Goal: Information Seeking & Learning: Learn about a topic

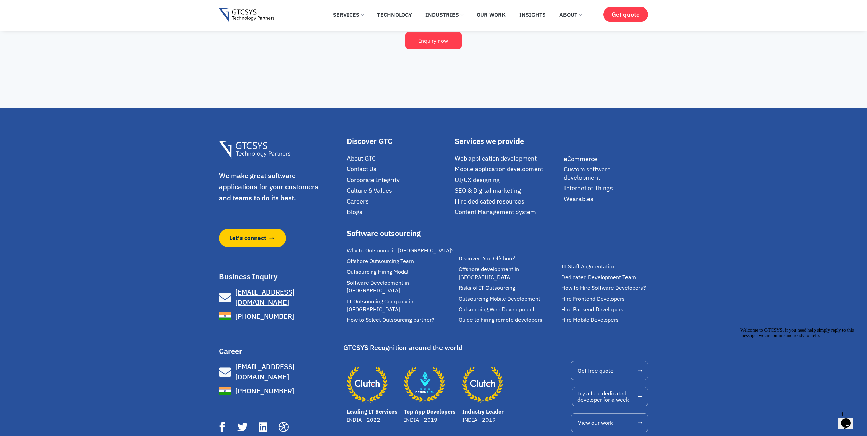
scroll to position [4717, 0]
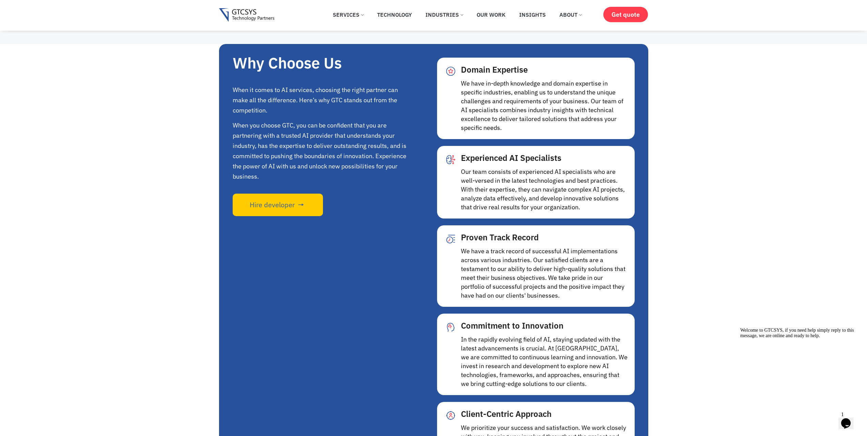
drag, startPoint x: 872, startPoint y: 22, endPoint x: 729, endPoint y: 14, distance: 143.3
click at [729, 14] on div "✕ Services Application Services Web Application Mobile Application AI (Artifici…" at bounding box center [433, 15] width 867 height 31
drag, startPoint x: 862, startPoint y: 15, endPoint x: 864, endPoint y: 18, distance: 3.9
click at [863, 18] on div "✕ Services Application Services Web Application Mobile Application AI (Artifici…" at bounding box center [433, 15] width 867 height 31
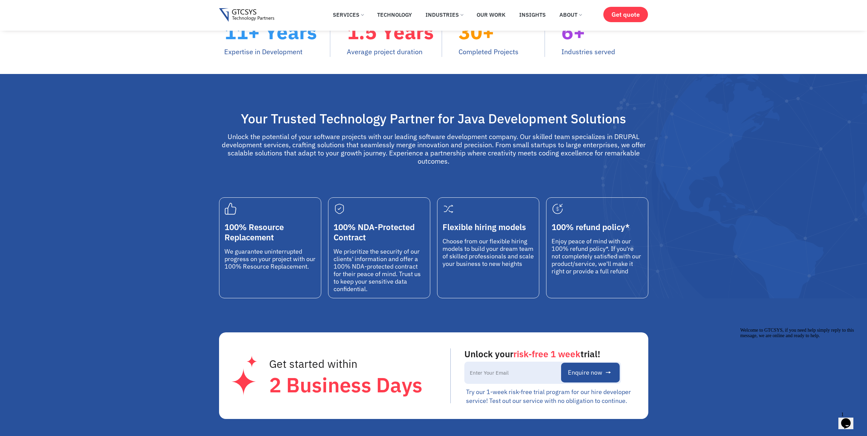
scroll to position [0, 0]
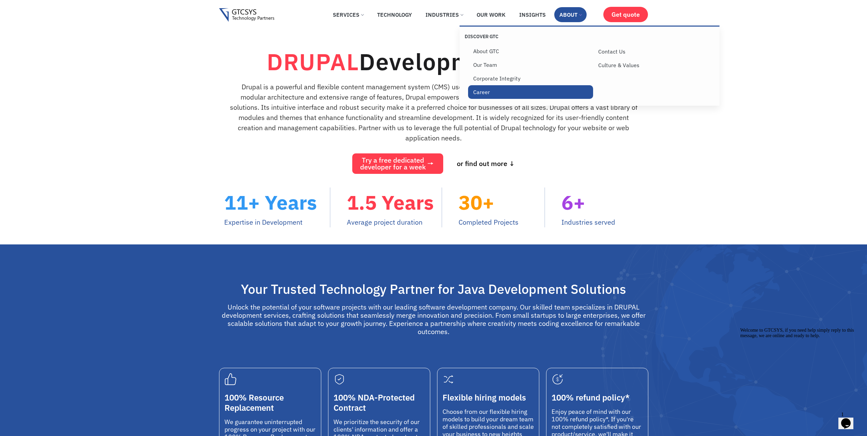
click at [483, 91] on link "Career" at bounding box center [530, 92] width 125 height 14
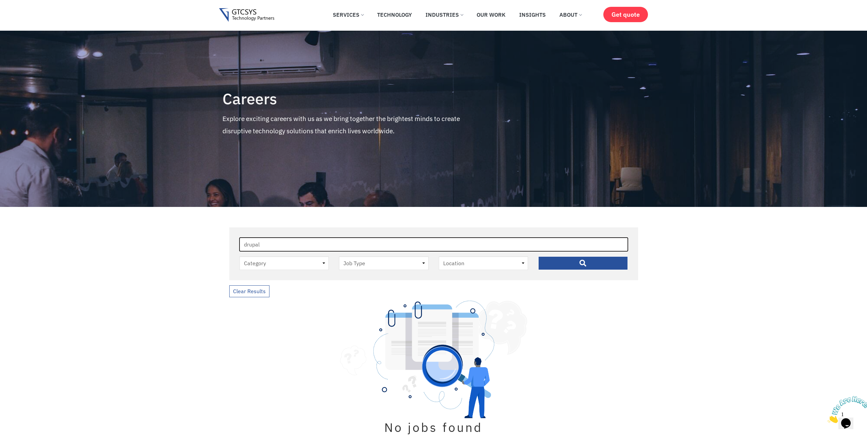
click at [296, 248] on input "drupal" at bounding box center [434, 244] width 388 height 14
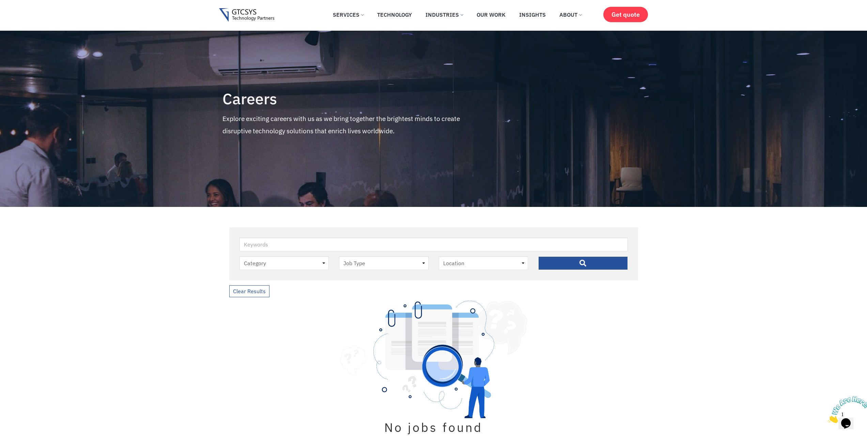
drag, startPoint x: 266, startPoint y: 24, endPoint x: 265, endPoint y: 18, distance: 5.2
click at [266, 23] on div "✕ Services Application Services Web Application Mobile Application AI (Artifici…" at bounding box center [433, 14] width 429 height 21
click at [258, 5] on div "✕ Services Application Services Web Application Mobile Application AI (Artifici…" at bounding box center [433, 14] width 429 height 21
click at [255, 7] on div "✕ Services Application Services Web Application Mobile Application AI (Artifici…" at bounding box center [433, 14] width 429 height 21
click at [254, 7] on div "✕ Services Application Services Web Application Mobile Application AI (Artifici…" at bounding box center [433, 14] width 429 height 21
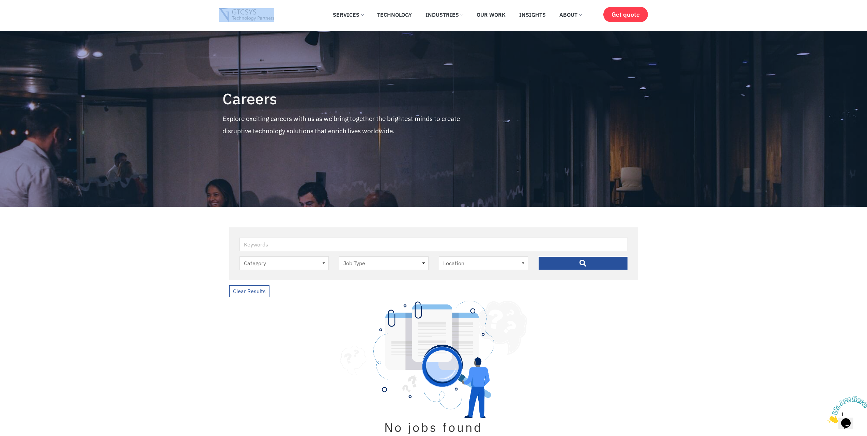
click at [253, 11] on img at bounding box center [247, 15] width 56 height 14
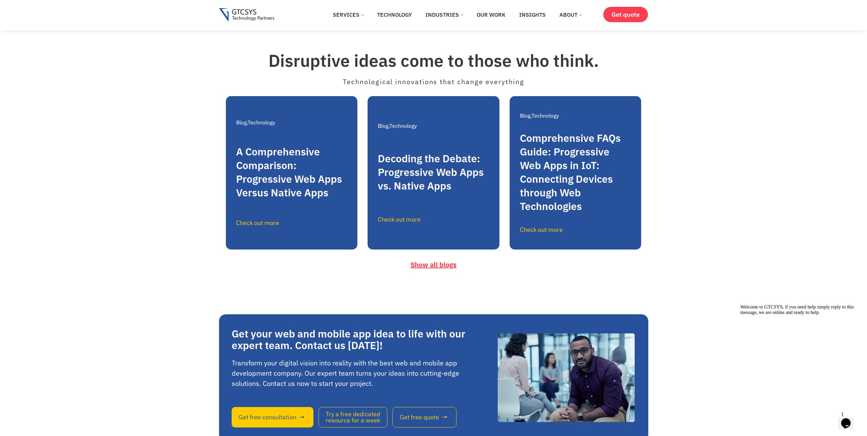
scroll to position [3679, 0]
